Goal: Transaction & Acquisition: Purchase product/service

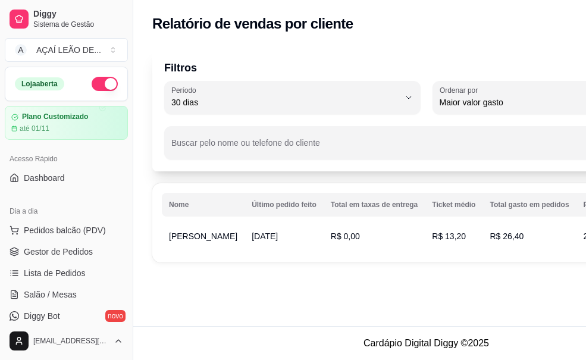
select select "30"
select select "HIGHEST_TOTAL_SPENT_WITH_ORDERS"
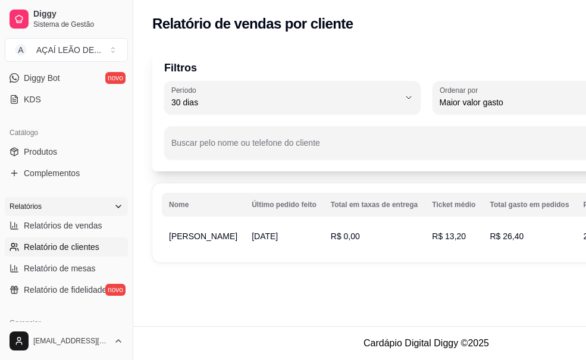
click at [71, 215] on div "Relatórios" at bounding box center [66, 206] width 123 height 19
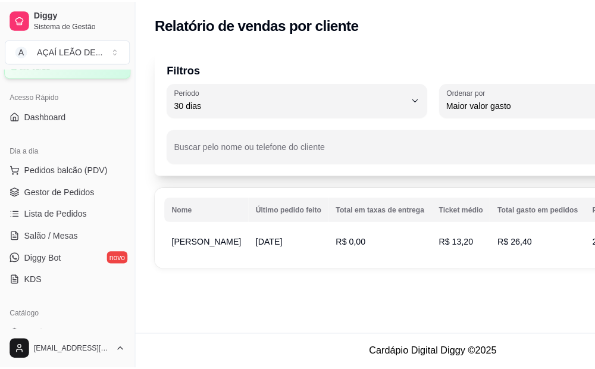
scroll to position [59, 0]
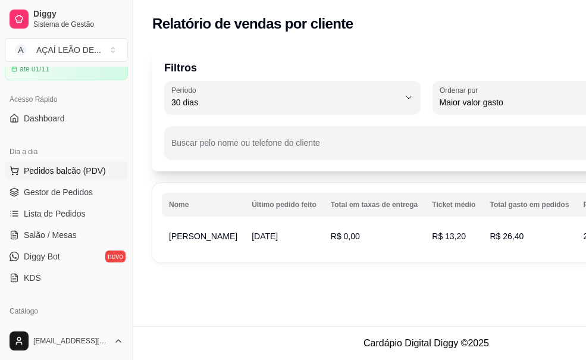
click at [27, 161] on button "Pedidos balcão (PDV)" at bounding box center [66, 170] width 123 height 19
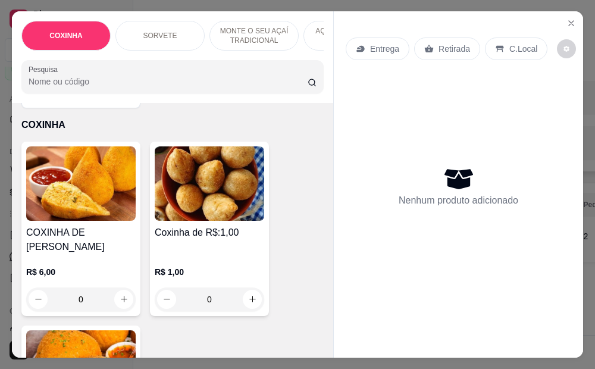
scroll to position [59, 0]
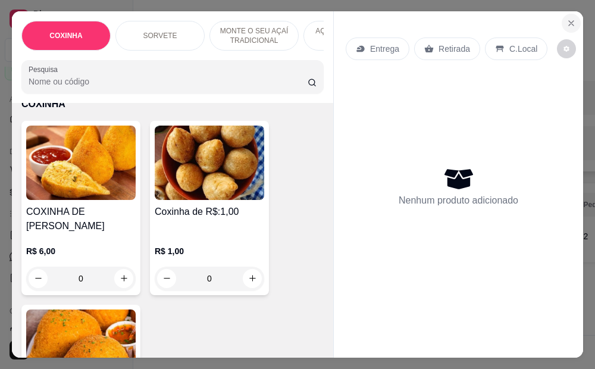
click at [566, 18] on icon "Close" at bounding box center [571, 23] width 10 height 10
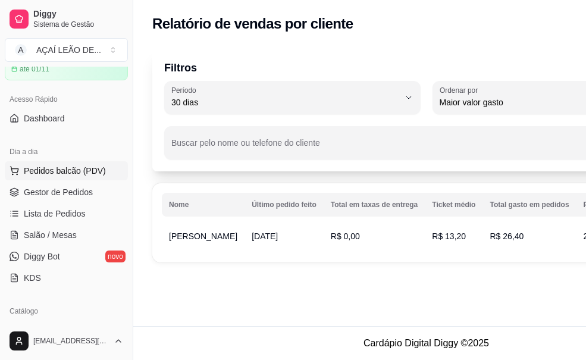
click at [71, 179] on button "Pedidos balcão (PDV)" at bounding box center [66, 170] width 123 height 19
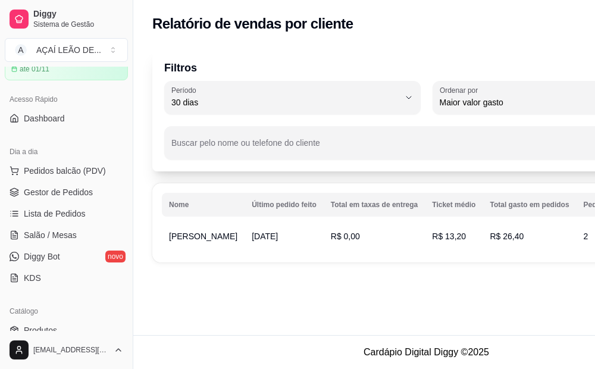
click at [71, 170] on p "COXINHA" at bounding box center [172, 163] width 303 height 14
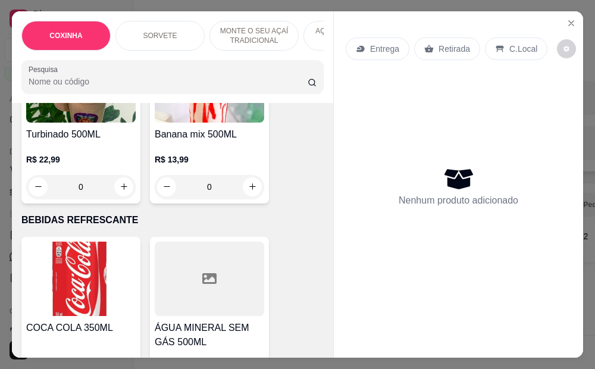
scroll to position [2319, 0]
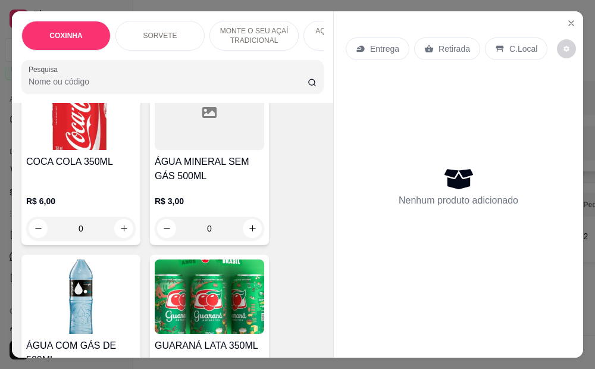
click at [83, 155] on h4 "COCA COLA 350ML" at bounding box center [80, 162] width 109 height 14
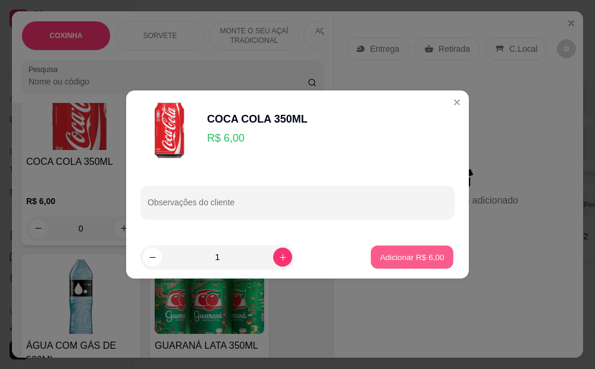
click at [384, 261] on p "Adicionar R$ 6,00" at bounding box center [411, 256] width 64 height 11
type input "1"
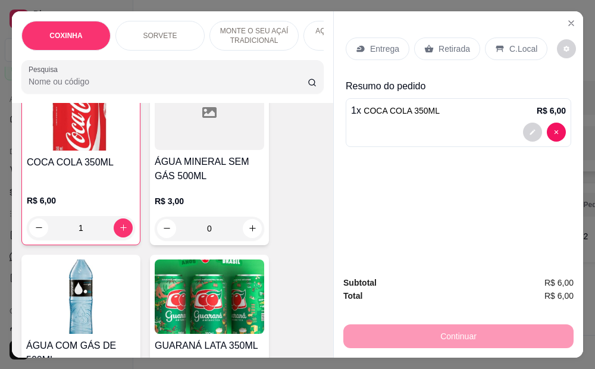
scroll to position [2319, 0]
click at [441, 43] on p "Retirada" at bounding box center [454, 49] width 32 height 12
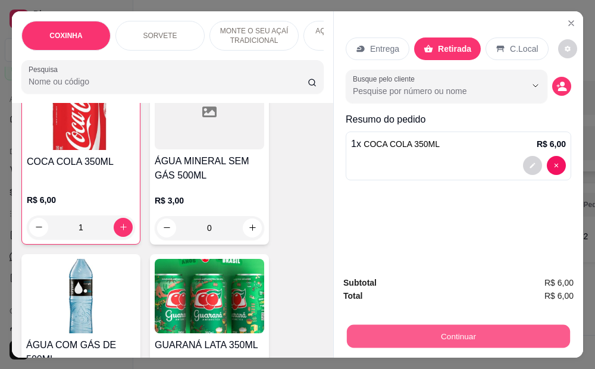
click at [425, 325] on button "Continuar" at bounding box center [458, 336] width 223 height 23
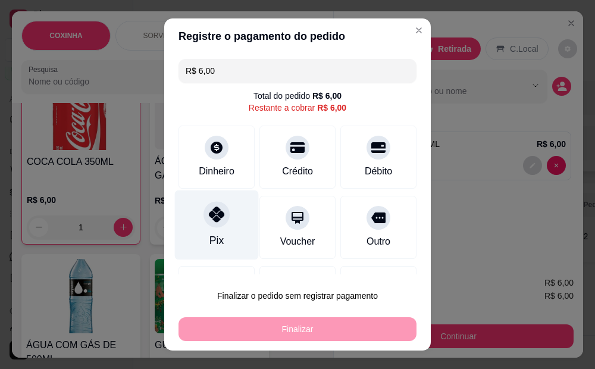
click at [221, 224] on div "Pix" at bounding box center [217, 225] width 84 height 70
type input "R$ 0,00"
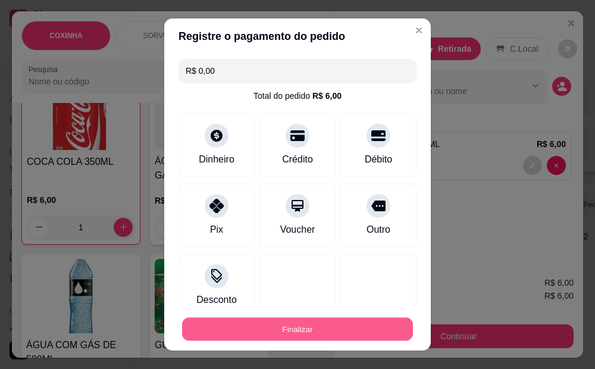
click at [236, 338] on button "Finalizar" at bounding box center [297, 328] width 231 height 23
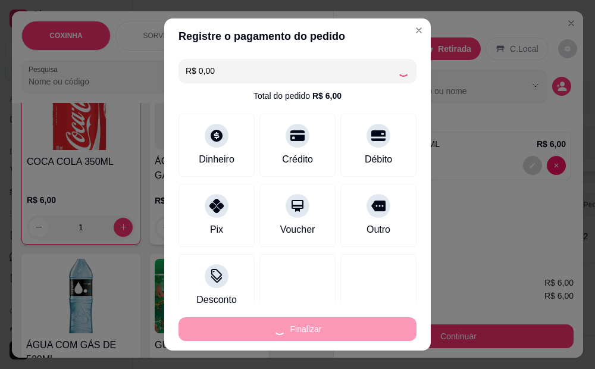
type input "0"
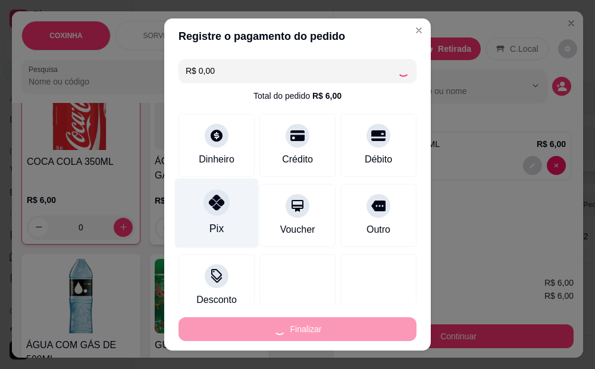
type input "-R$ 6,00"
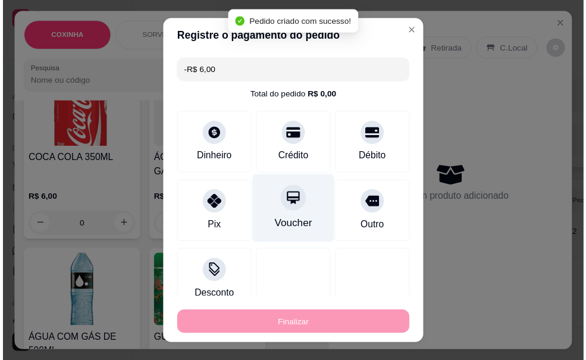
scroll to position [2319, 0]
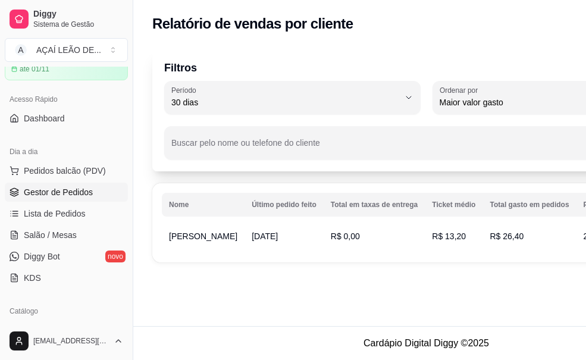
click at [33, 191] on span "Gestor de Pedidos" at bounding box center [58, 192] width 69 height 12
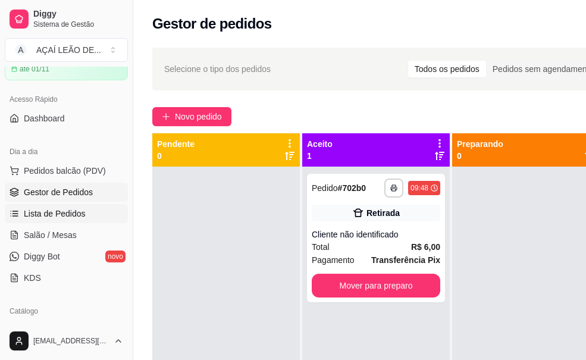
click at [50, 215] on span "Lista de Pedidos" at bounding box center [55, 214] width 62 height 12
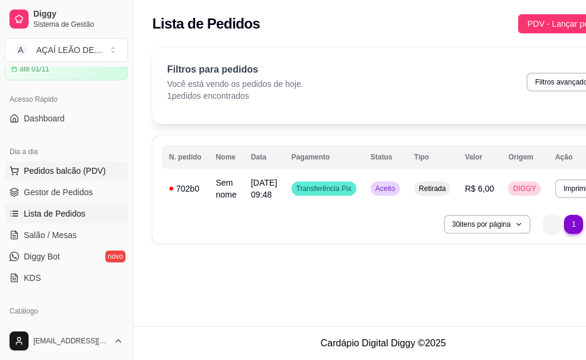
click at [73, 166] on span "Pedidos balcão (PDV)" at bounding box center [65, 171] width 82 height 12
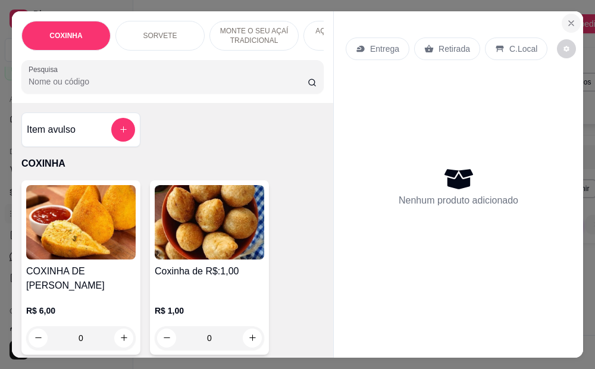
click at [562, 14] on button "Close" at bounding box center [570, 23] width 19 height 19
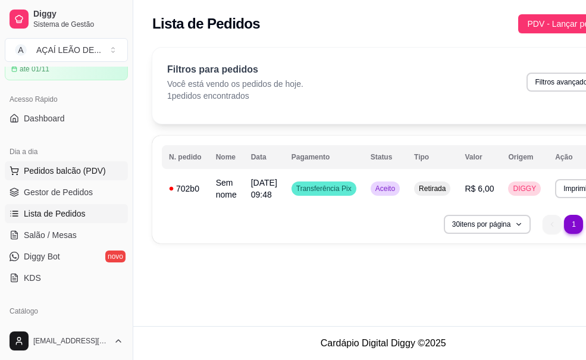
click at [92, 165] on span "Pedidos balcão (PDV)" at bounding box center [65, 171] width 82 height 12
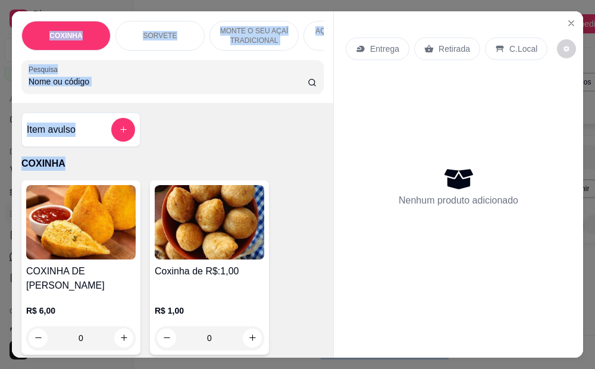
drag, startPoint x: 92, startPoint y: 164, endPoint x: 199, endPoint y: 399, distance: 258.1
click at [199, 359] on html "**********" at bounding box center [297, 184] width 595 height 369
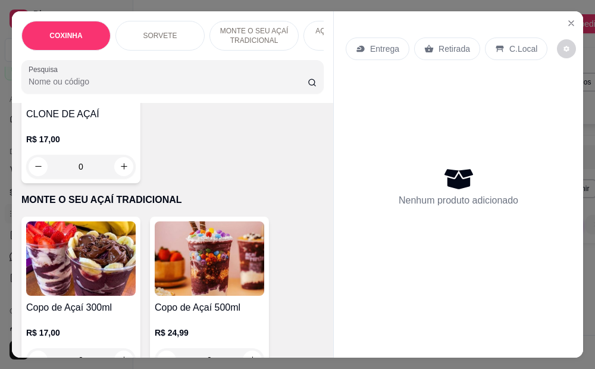
scroll to position [820, 0]
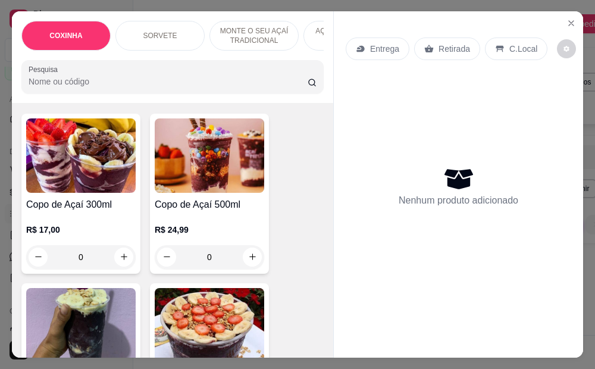
click at [77, 224] on p "R$ 17,00" at bounding box center [80, 230] width 109 height 12
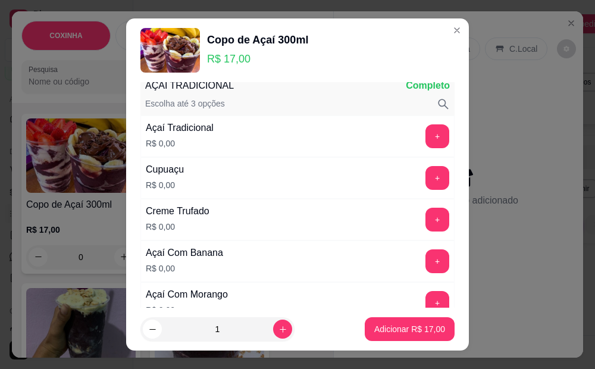
scroll to position [0, 0]
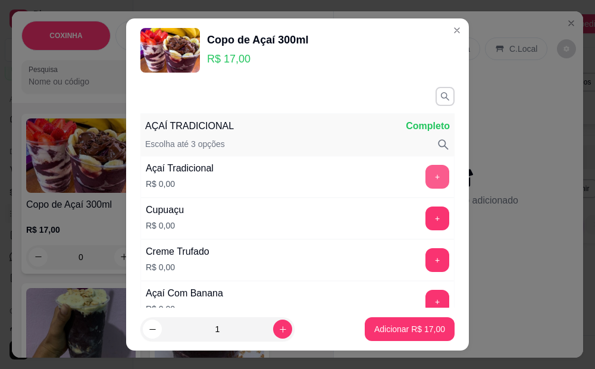
click at [425, 173] on button "+" at bounding box center [437, 177] width 24 height 24
click at [426, 212] on button "+" at bounding box center [437, 218] width 23 height 23
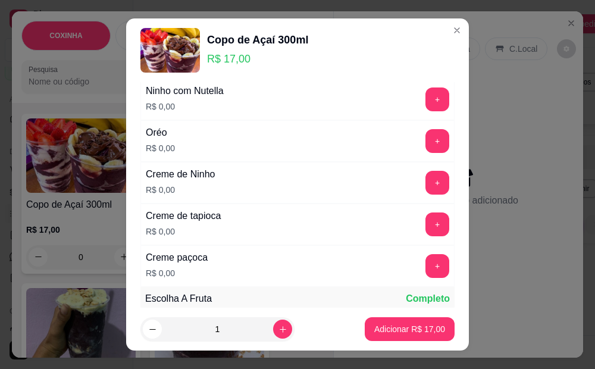
scroll to position [476, 0]
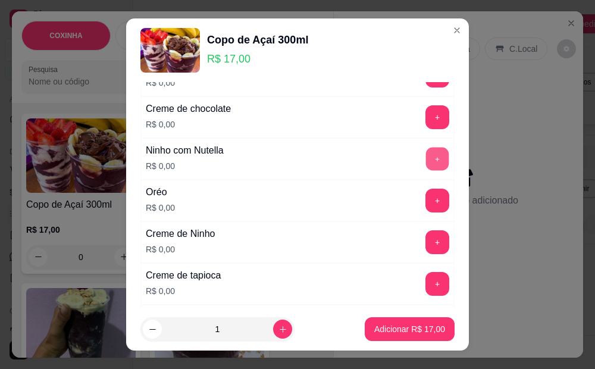
click at [426, 161] on button "+" at bounding box center [437, 158] width 23 height 23
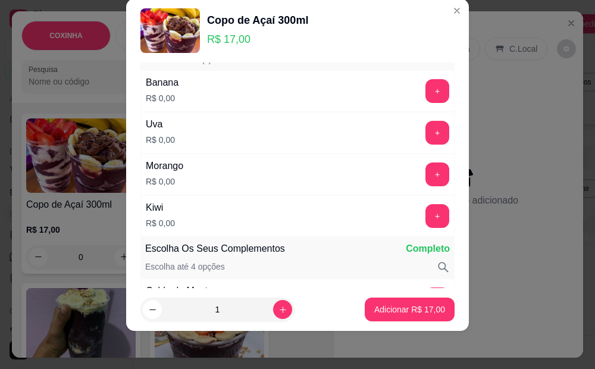
scroll to position [799, 0]
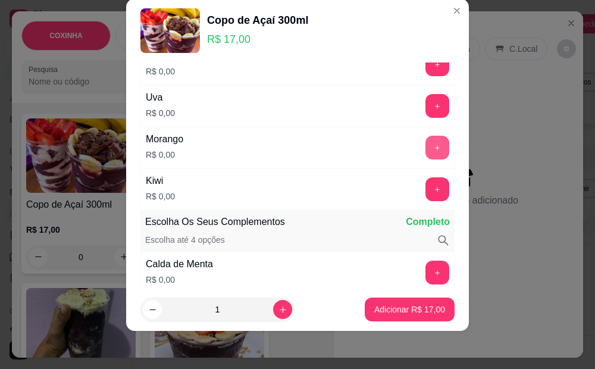
click at [425, 145] on button "+" at bounding box center [437, 148] width 24 height 24
click at [426, 186] on button "+" at bounding box center [437, 189] width 23 height 23
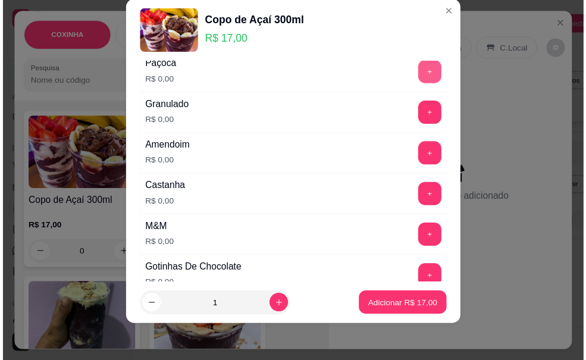
scroll to position [1601, 0]
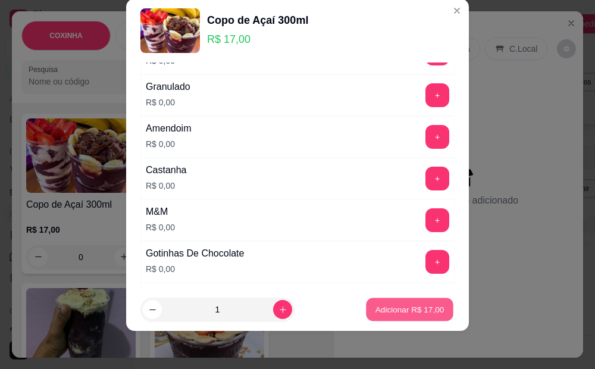
click at [394, 301] on button "Adicionar R$ 17,00" at bounding box center [409, 309] width 87 height 23
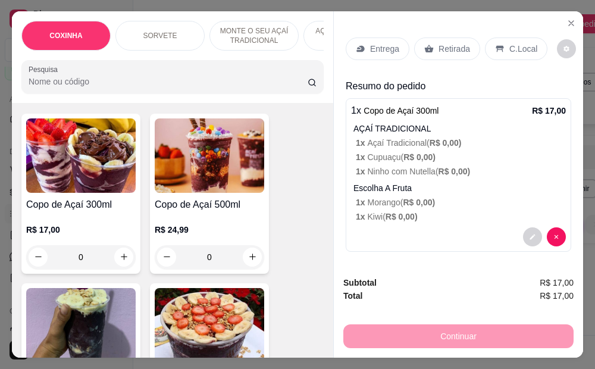
click at [464, 46] on div "Retirada" at bounding box center [447, 48] width 66 height 23
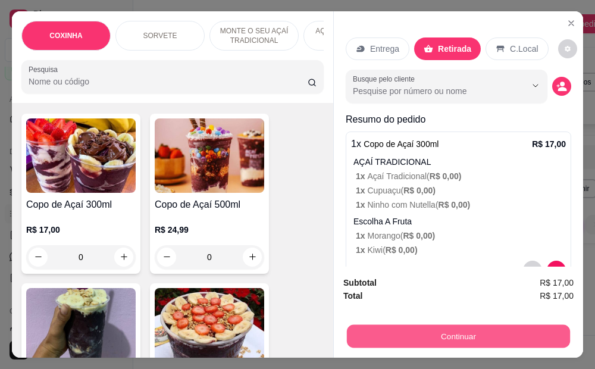
click at [426, 332] on button "Continuar" at bounding box center [458, 336] width 223 height 23
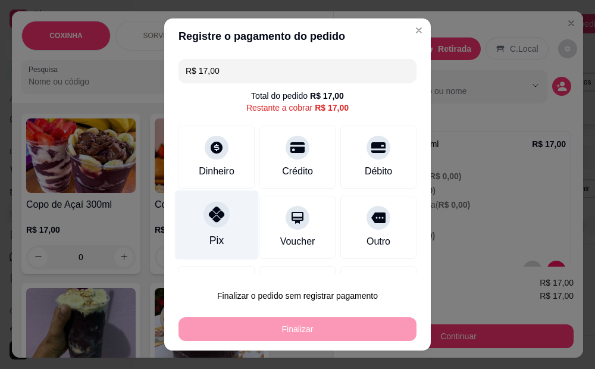
click at [212, 217] on icon at bounding box center [216, 213] width 15 height 15
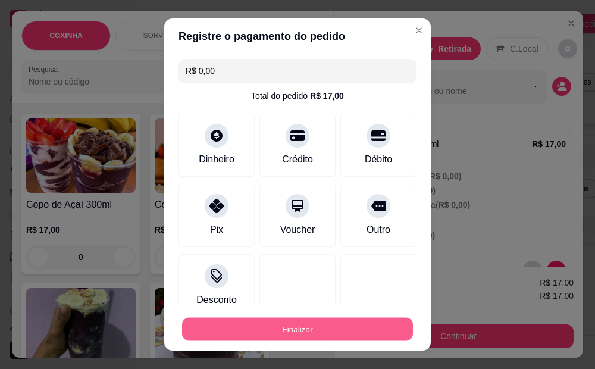
click at [224, 323] on button "Finalizar" at bounding box center [297, 328] width 231 height 23
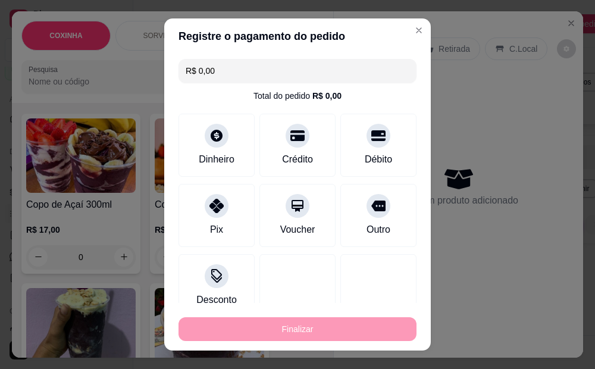
type input "-R$ 17,00"
